Goal: Task Accomplishment & Management: Use online tool/utility

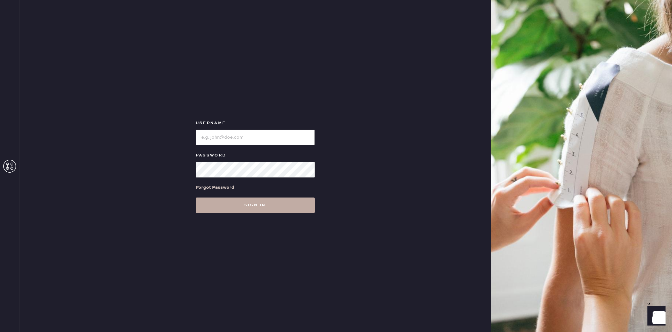
type input "reformationplatform"
click at [232, 204] on button "Sign in" at bounding box center [255, 206] width 119 height 16
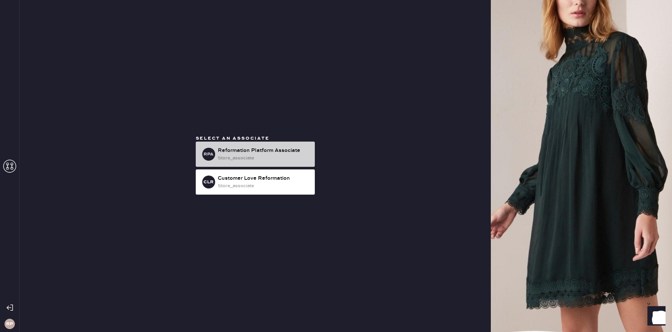
click at [267, 148] on div "Reformation Platform Associate" at bounding box center [264, 151] width 92 height 8
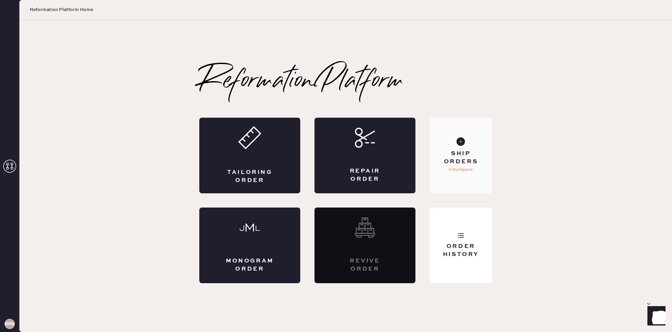
click at [457, 135] on div "Ship Orders 2 Unshipped" at bounding box center [461, 156] width 62 height 76
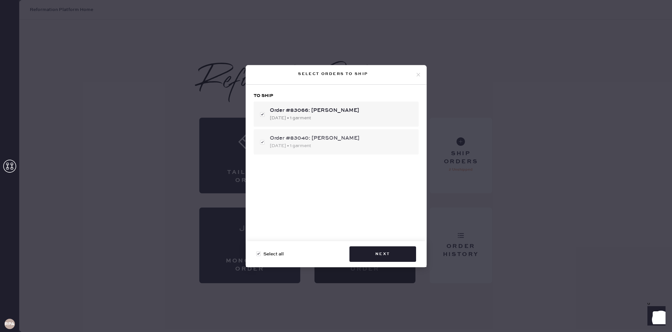
click at [261, 139] on div "Order #83040: [PERSON_NAME] [DATE] • 1 garment" at bounding box center [336, 141] width 165 height 25
checkbox input "false"
click at [380, 255] on button "Next" at bounding box center [382, 255] width 67 height 16
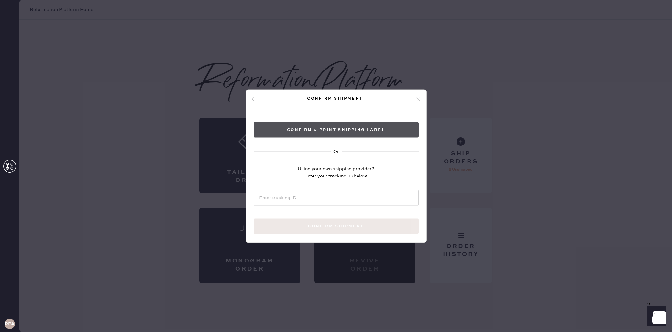
click at [312, 131] on button "Confirm & Print shipping label" at bounding box center [336, 130] width 165 height 16
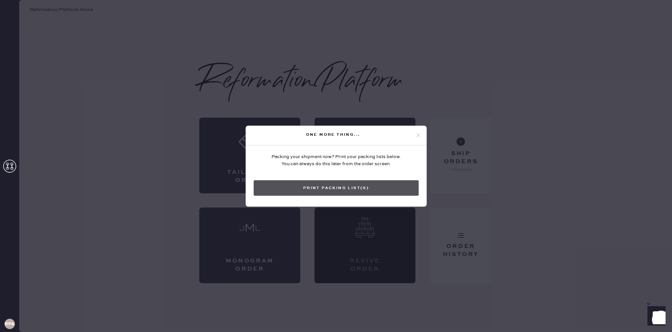
click at [359, 186] on button "Print Packing List(s)" at bounding box center [336, 188] width 165 height 16
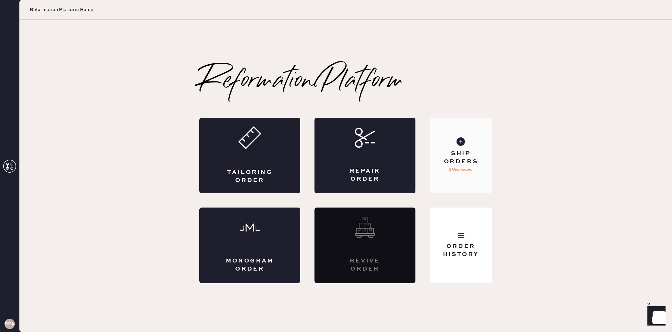
click at [453, 144] on div "Ship Orders 2 Unshipped" at bounding box center [461, 156] width 62 height 76
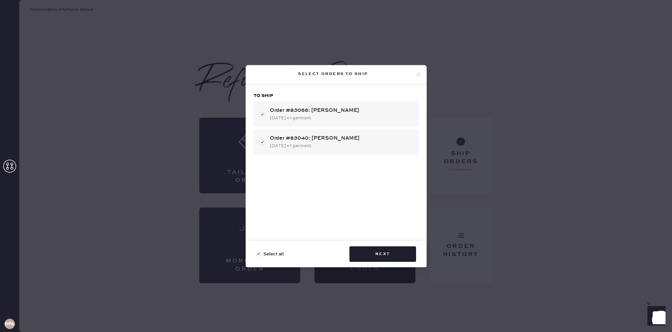
checkbox input "true"
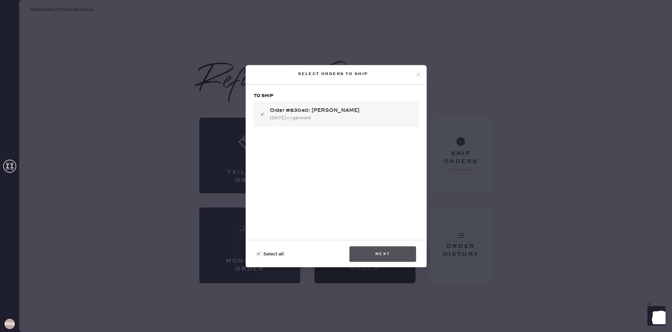
click at [393, 251] on button "Next" at bounding box center [382, 255] width 67 height 16
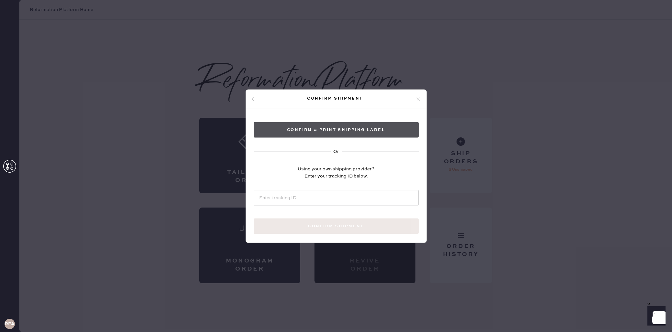
click at [327, 126] on button "Confirm & Print shipping label" at bounding box center [336, 130] width 165 height 16
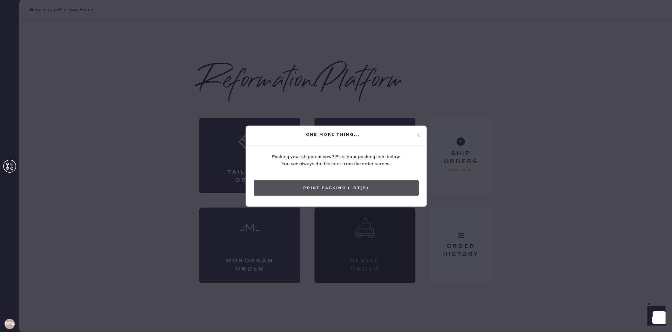
click at [308, 190] on button "Print Packing List(s)" at bounding box center [336, 188] width 165 height 16
